Goal: Understand process/instructions

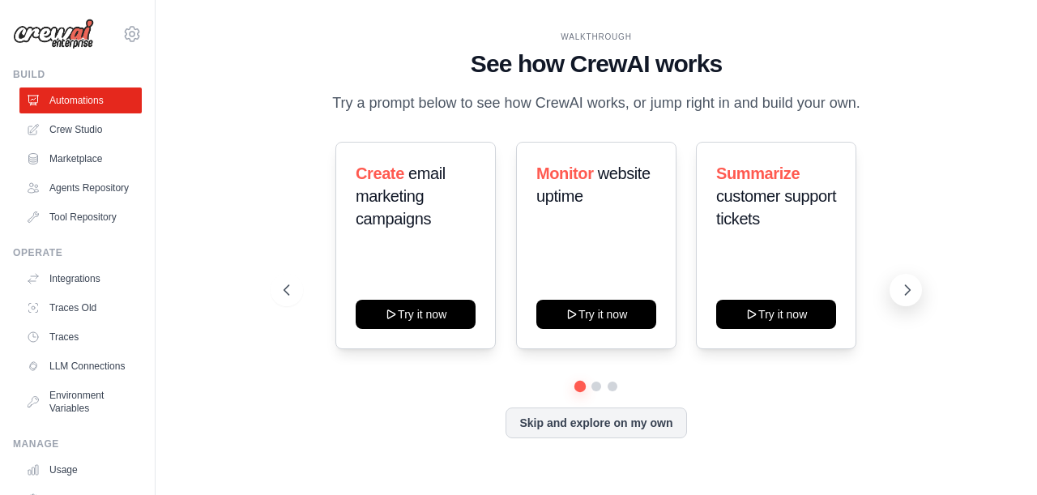
click at [909, 290] on icon at bounding box center [907, 290] width 5 height 10
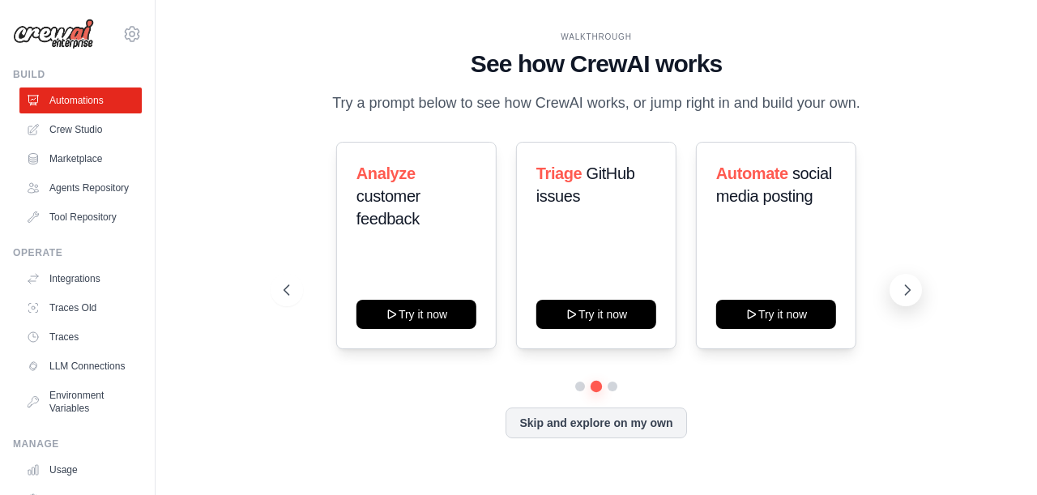
click at [909, 290] on icon at bounding box center [907, 290] width 5 height 10
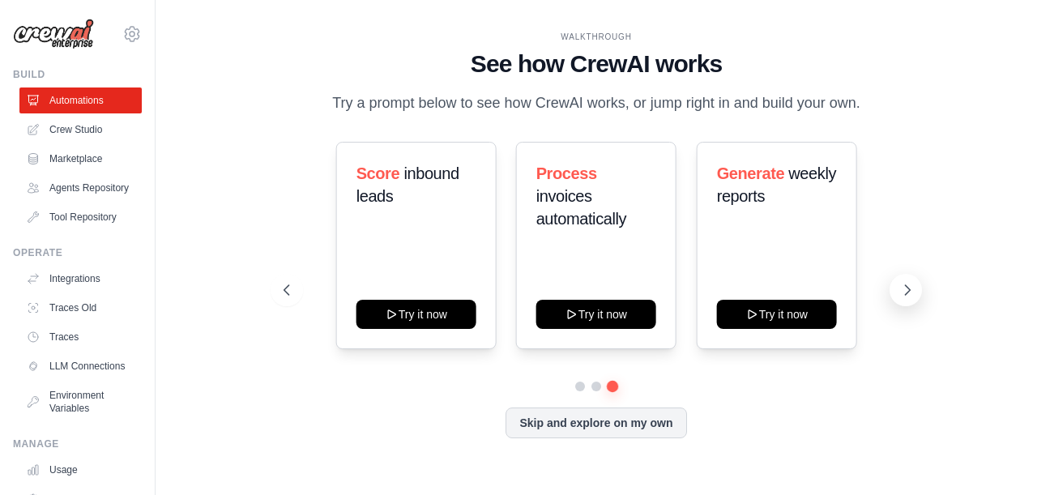
click at [909, 290] on icon at bounding box center [907, 290] width 5 height 10
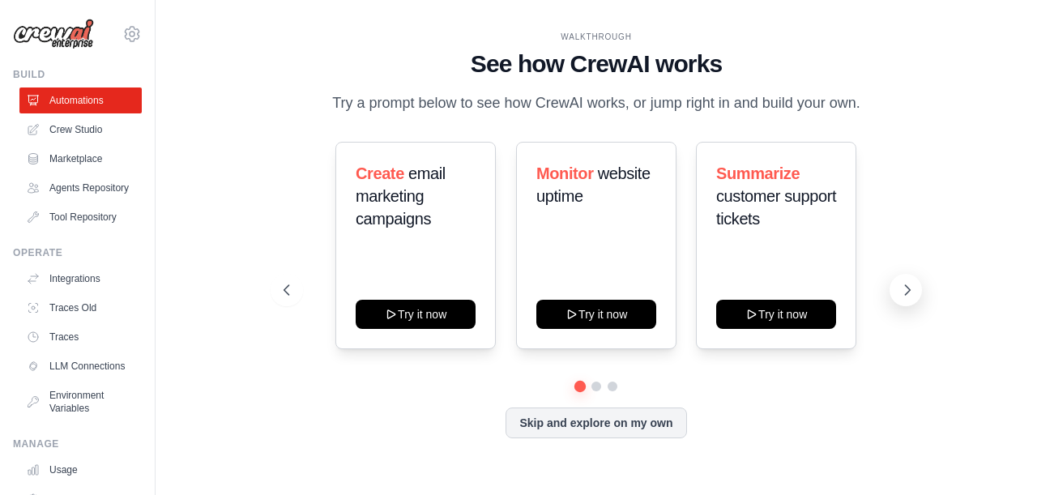
click at [909, 290] on icon at bounding box center [907, 290] width 5 height 10
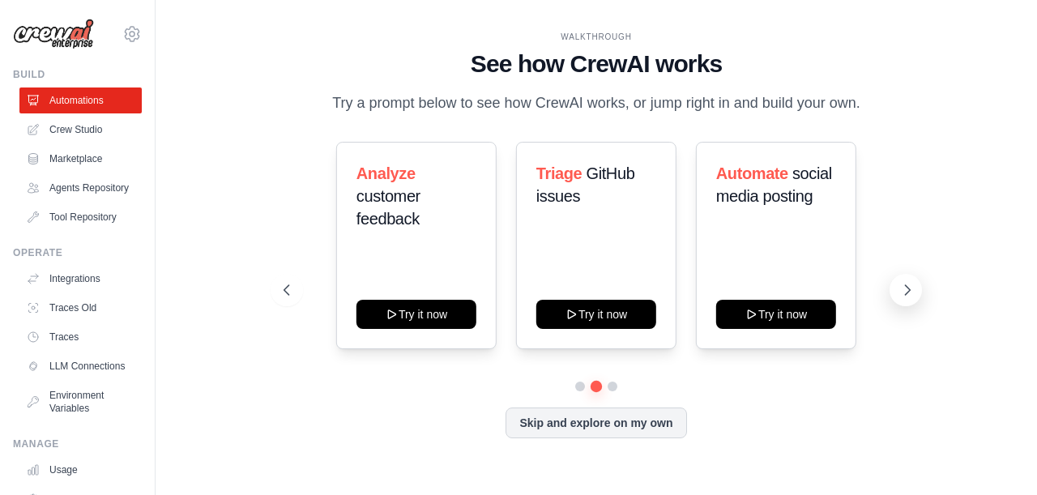
click at [909, 290] on icon at bounding box center [907, 290] width 5 height 10
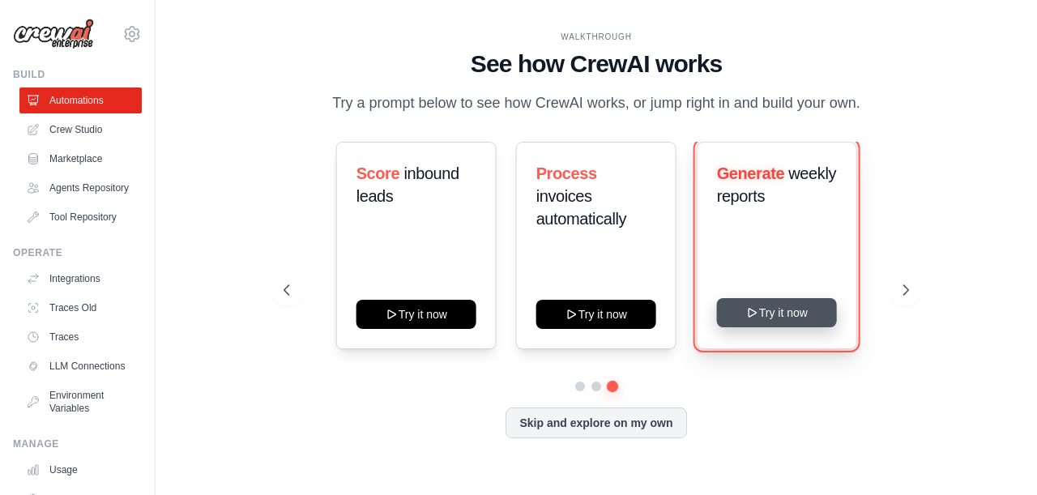
click at [801, 325] on button "Try it now" at bounding box center [776, 312] width 120 height 29
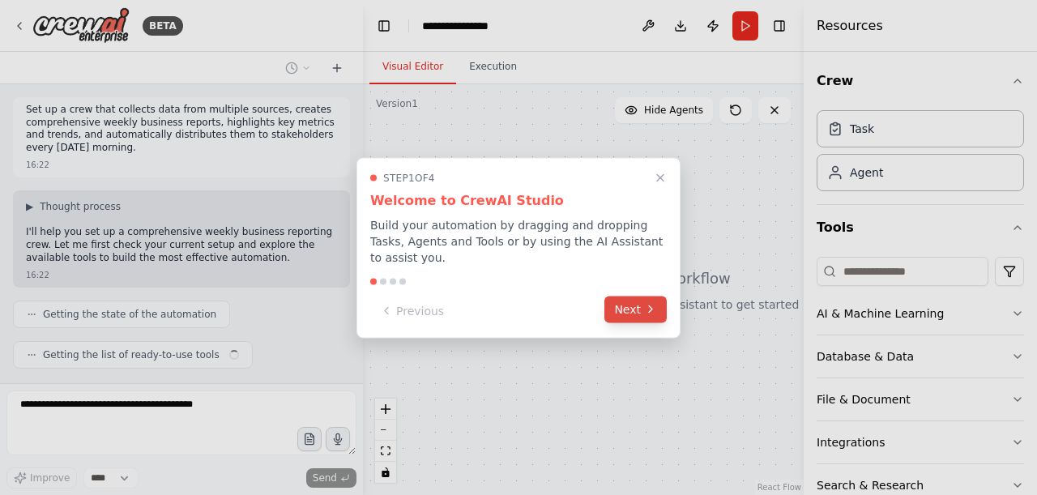
scroll to position [34, 0]
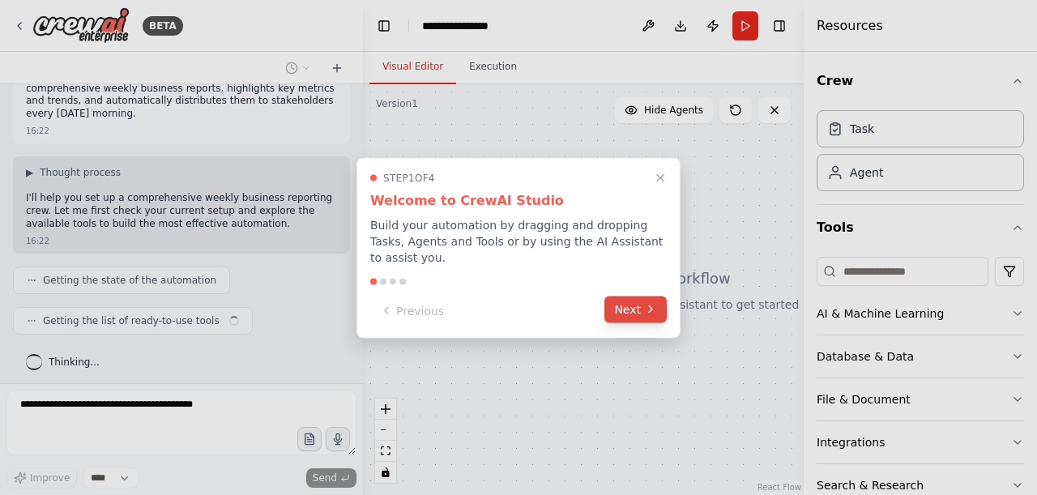
click at [636, 307] on button "Next" at bounding box center [635, 309] width 62 height 27
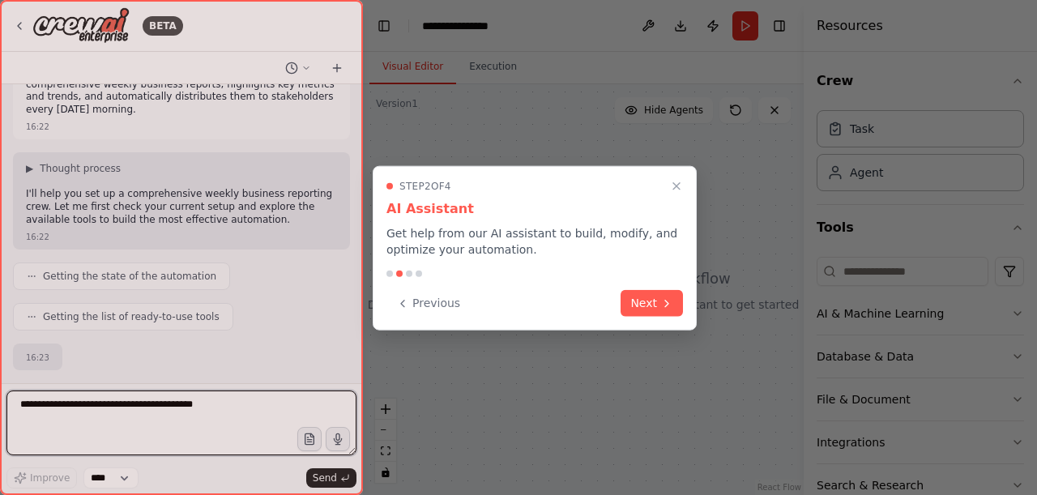
click at [636, 307] on button "Next" at bounding box center [651, 303] width 62 height 27
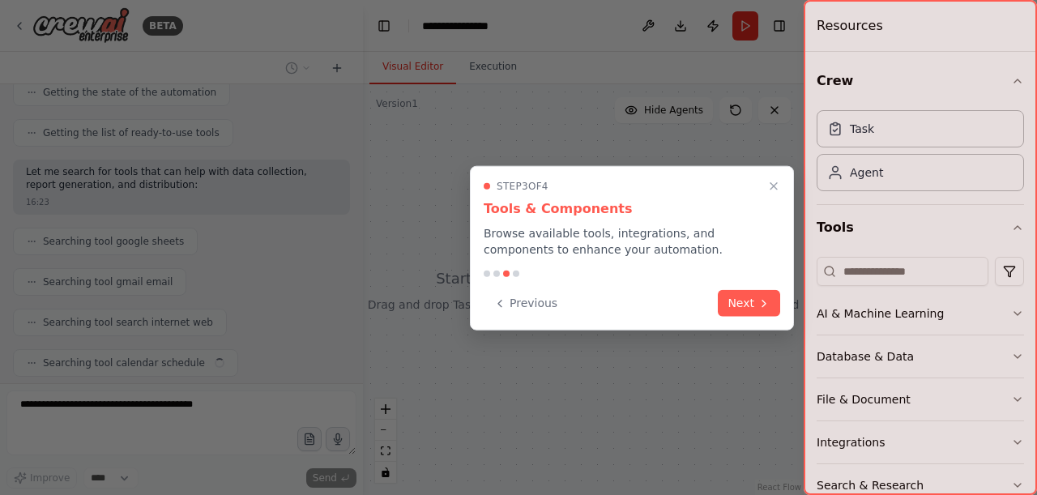
scroll to position [262, 0]
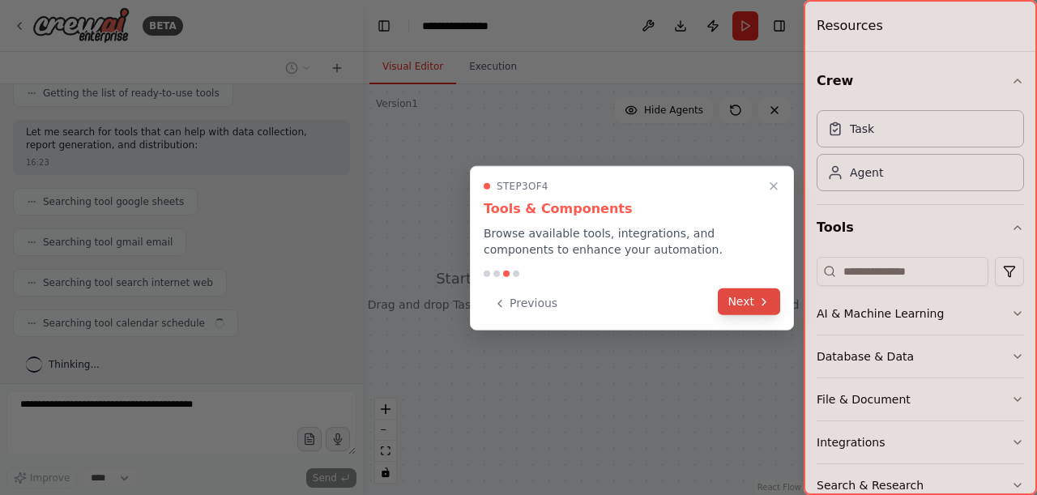
click at [732, 297] on button "Next" at bounding box center [748, 301] width 62 height 27
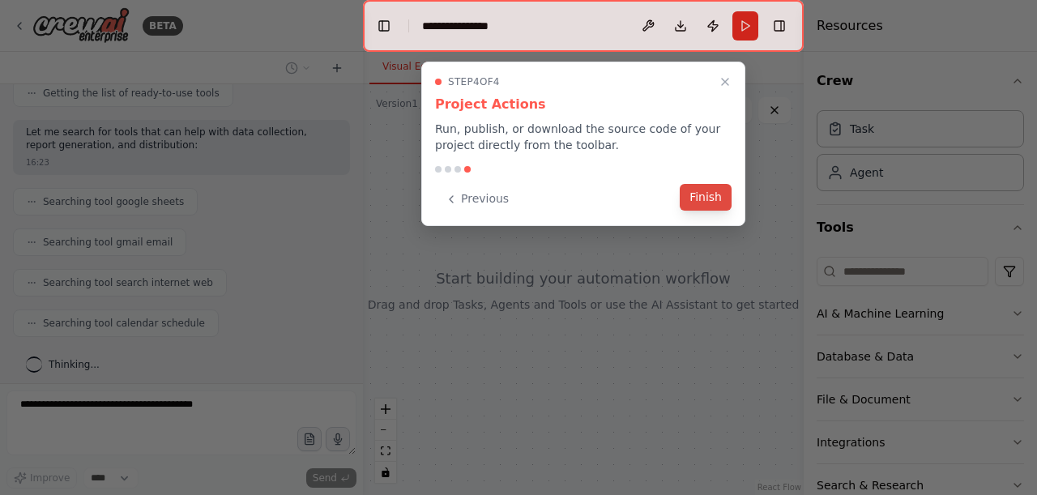
click at [696, 194] on button "Finish" at bounding box center [705, 197] width 52 height 27
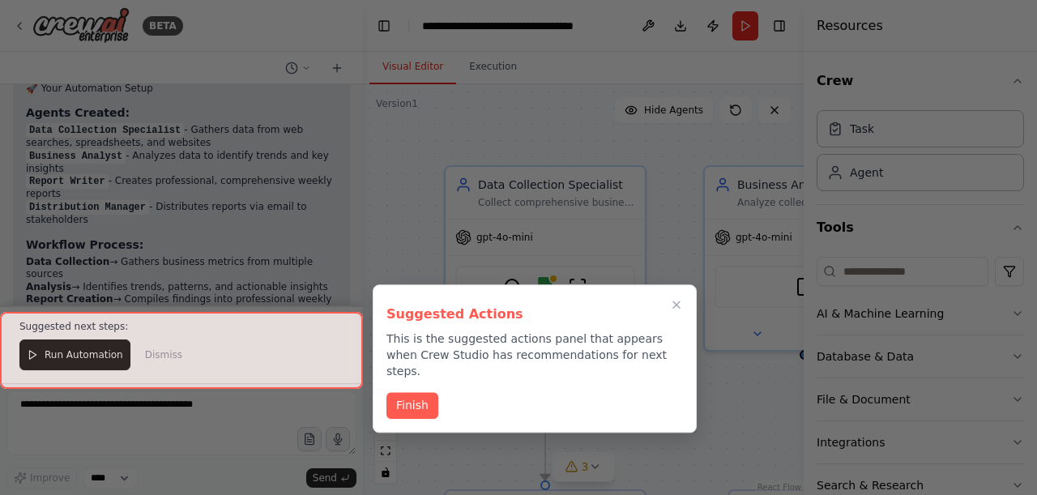
scroll to position [1480, 0]
